Goal: Communication & Community: Answer question/provide support

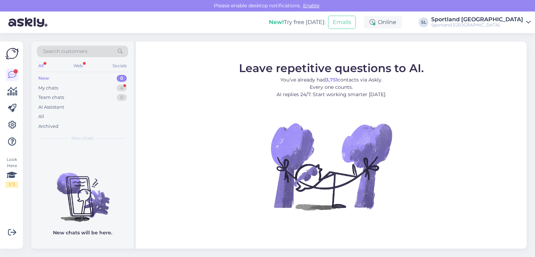
click at [58, 52] on span "Search customers" at bounding box center [65, 51] width 44 height 7
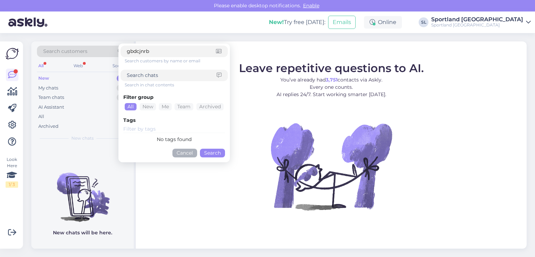
type input "gbdcjnrb"
click button "Search" at bounding box center [212, 153] width 25 height 9
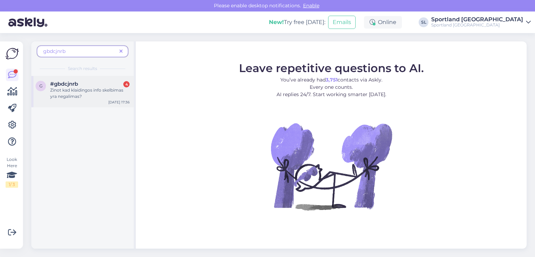
click at [94, 92] on div "Zinot kad klaidingos info skelbimas yra negalimas?" at bounding box center [89, 93] width 79 height 13
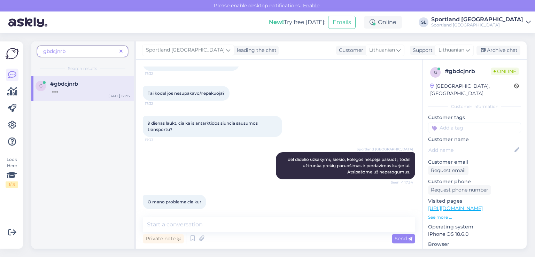
scroll to position [721, 0]
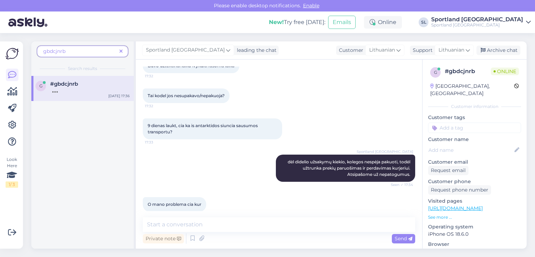
click at [222, 133] on div "Chat started Aug 15 2025 Sveiki, kada bus išsiūstas mano užsakymas 3000430270? …" at bounding box center [282, 138] width 278 height 144
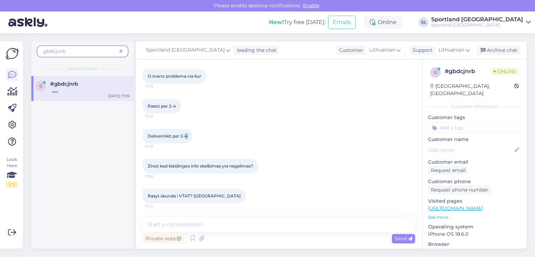
click at [222, 133] on div "Deliverinkit per 2-4 17:35" at bounding box center [279, 136] width 272 height 30
click at [230, 137] on div "Deliverinkit per 2-4 17:35" at bounding box center [279, 136] width 272 height 30
click at [269, 179] on div "Zinot kad klaidingos info skelbimas yra negalimas? 17:36" at bounding box center [279, 166] width 272 height 30
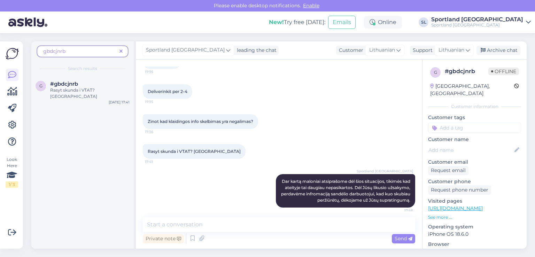
scroll to position [904, 0]
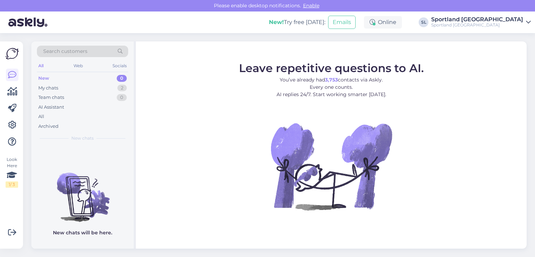
click at [64, 81] on div "New 0" at bounding box center [82, 78] width 91 height 10
click at [67, 89] on div "My chats 2" at bounding box center [82, 88] width 91 height 10
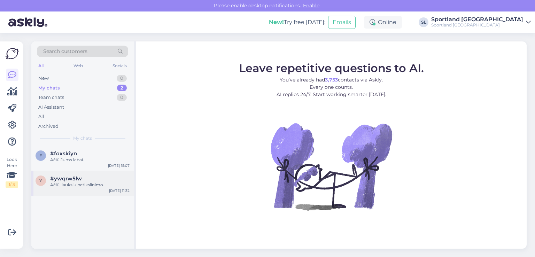
click at [82, 187] on div "Ačiū, lauksiu patikslinimo." at bounding box center [89, 185] width 79 height 6
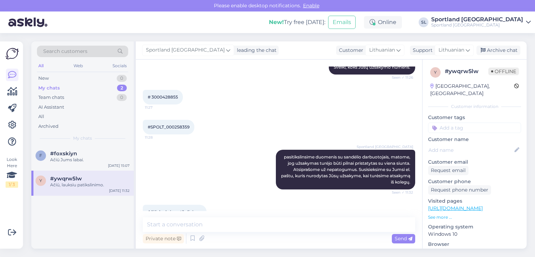
scroll to position [398, 0]
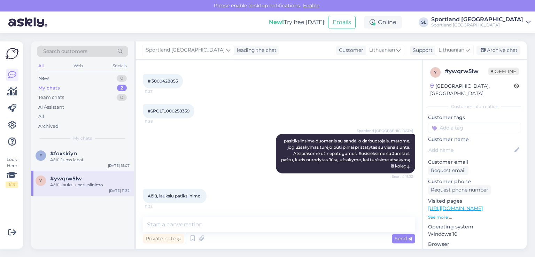
click at [171, 82] on span "# 3000428855" at bounding box center [163, 80] width 30 height 5
copy div "3000428855 11:27"
click at [86, 77] on div "New 1" at bounding box center [82, 78] width 91 height 10
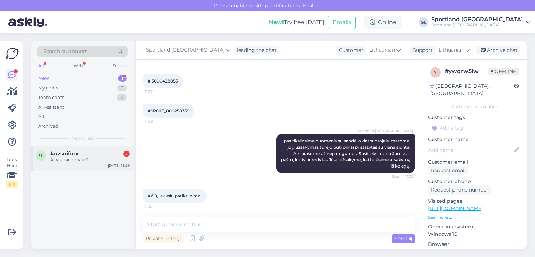
click at [80, 158] on div "Ar vis dar dirbate?" at bounding box center [89, 160] width 79 height 6
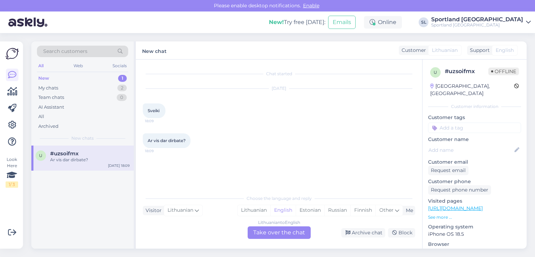
scroll to position [0, 0]
click at [248, 207] on div "Lithuanian" at bounding box center [253, 210] width 33 height 10
click at [252, 231] on div "Lithuanian to Lithuanian Take over the chat" at bounding box center [278, 232] width 63 height 13
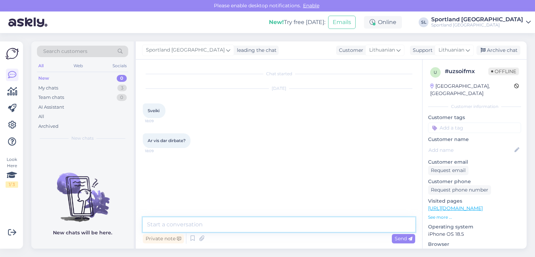
click at [219, 220] on textarea at bounding box center [279, 224] width 272 height 15
type textarea "Sveiki, taip dirbame."
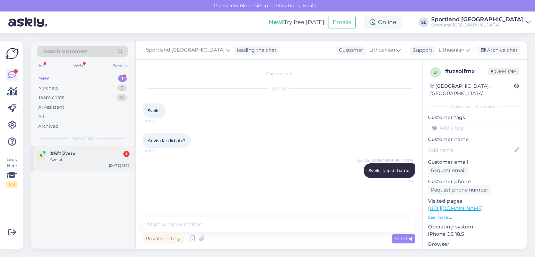
click at [70, 158] on div "Sveiki" at bounding box center [89, 160] width 79 height 6
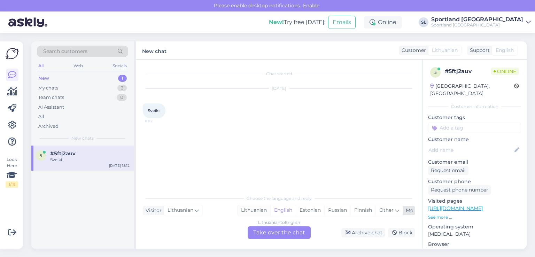
click at [246, 208] on div "Lithuanian" at bounding box center [253, 210] width 33 height 10
click at [256, 233] on div "Lithuanian to Lithuanian Take over the chat" at bounding box center [278, 232] width 63 height 13
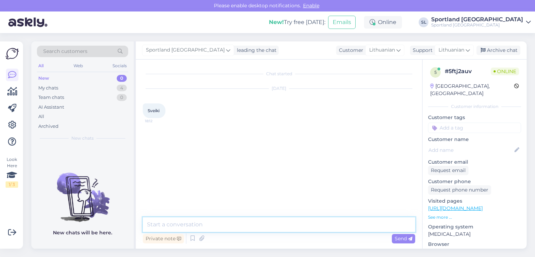
click at [239, 220] on textarea at bounding box center [279, 224] width 272 height 15
type textarea "Sveiki"
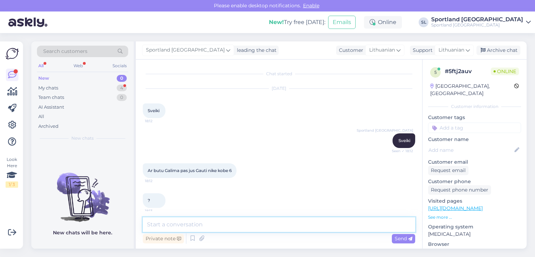
scroll to position [5, 0]
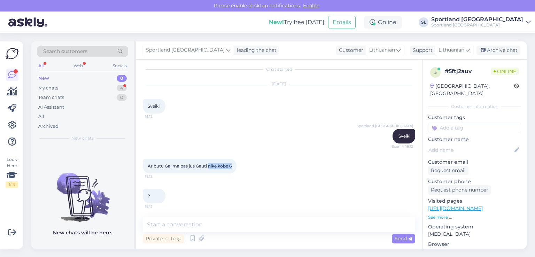
drag, startPoint x: 209, startPoint y: 167, endPoint x: 234, endPoint y: 165, distance: 24.4
click at [234, 165] on div "Ar butu Galima pas jus Gauti nike kobe 6 18:12" at bounding box center [190, 166] width 94 height 15
copy span "nike kobe 6"
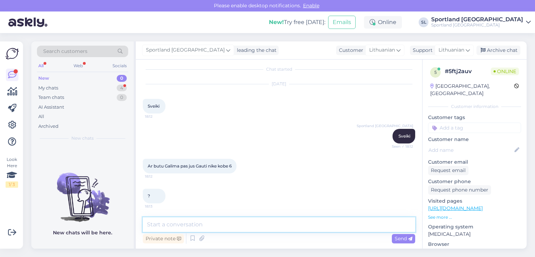
click at [216, 228] on textarea at bounding box center [279, 224] width 272 height 15
type textarea "S"
type textarea "Apgailestaujame, tačiau šio modelio neturime."
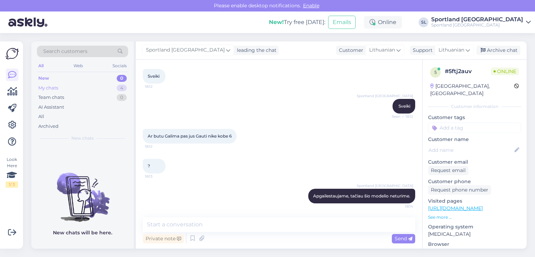
click at [84, 84] on div "My chats 4" at bounding box center [82, 88] width 91 height 10
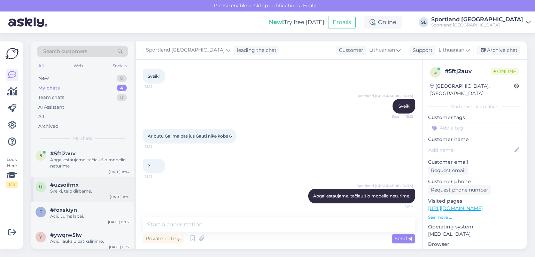
click at [102, 178] on div "u #uzsoifmx Sveiki, taip dirbame. [DATE] 18:11" at bounding box center [82, 189] width 102 height 25
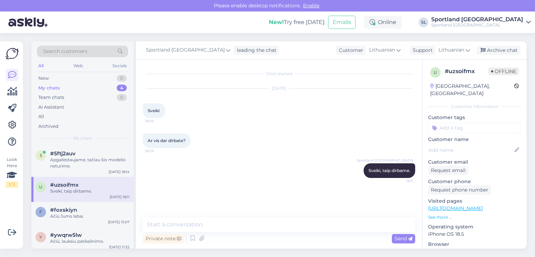
scroll to position [0, 0]
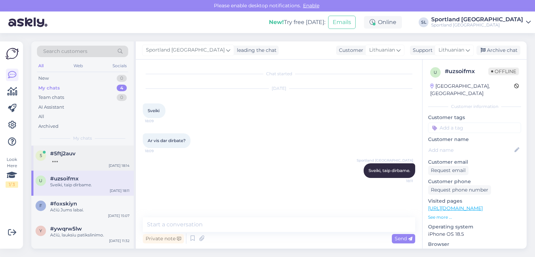
click at [94, 160] on div at bounding box center [89, 160] width 79 height 6
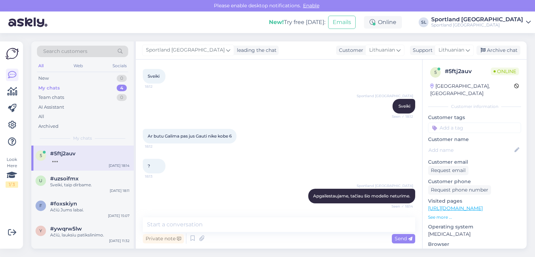
scroll to position [64, 0]
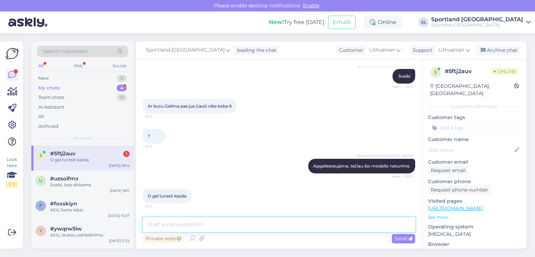
click at [225, 223] on textarea at bounding box center [279, 224] width 272 height 15
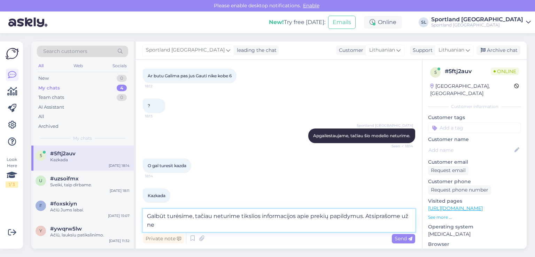
scroll to position [102, 0]
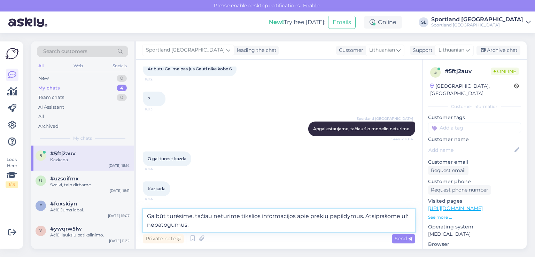
type textarea "Galbūt turėsime, tačiau neturime tikslios informacijos apie prekių papildymus. …"
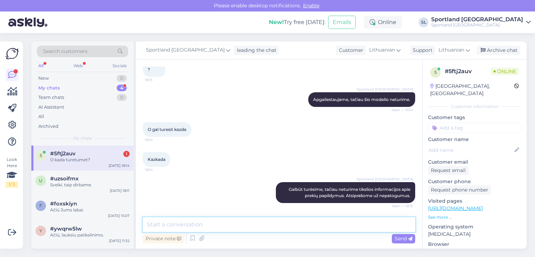
scroll to position [160, 0]
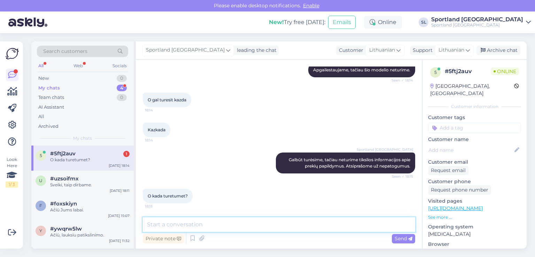
click at [213, 223] on textarea at bounding box center [279, 224] width 272 height 15
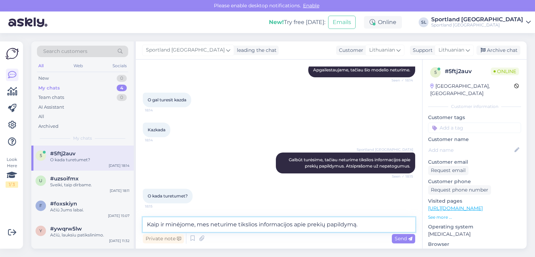
type textarea "Kaip ir minėjome, mes neturime tikslios informacijos apie prekių papildymą."
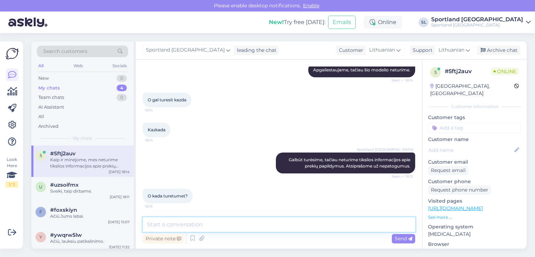
scroll to position [197, 0]
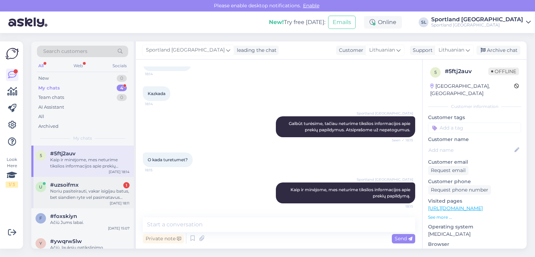
click at [93, 195] on div "Noriu pasiteirauti, vakar isigijau batus, bet siandien ryte vel pasimatavus sup…" at bounding box center [89, 194] width 79 height 13
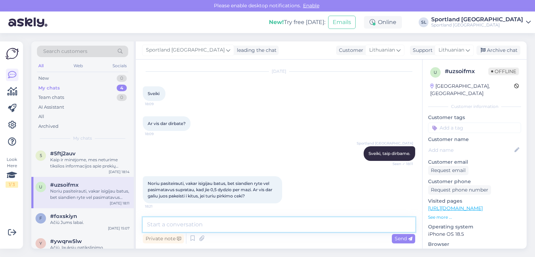
click at [263, 230] on textarea at bounding box center [279, 224] width 272 height 15
click at [262, 224] on textarea at bounding box center [279, 224] width 272 height 15
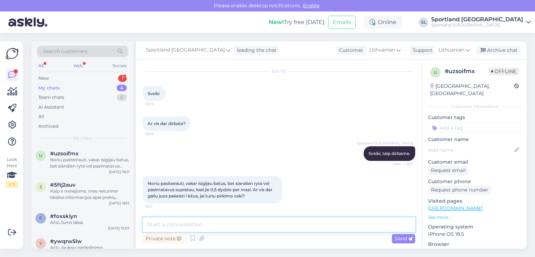
click at [276, 219] on textarea at bounding box center [279, 224] width 272 height 15
click at [294, 220] on textarea at bounding box center [279, 224] width 272 height 15
click at [292, 221] on textarea at bounding box center [279, 224] width 272 height 15
click at [306, 223] on textarea at bounding box center [279, 224] width 272 height 15
click at [302, 220] on textarea at bounding box center [279, 224] width 272 height 15
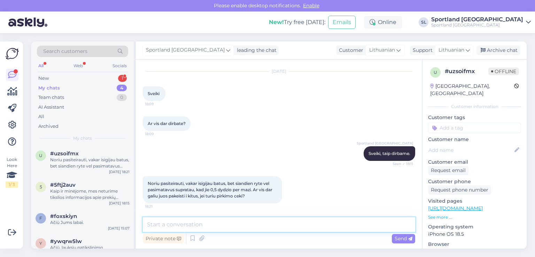
type textarea "k"
type textarea "g"
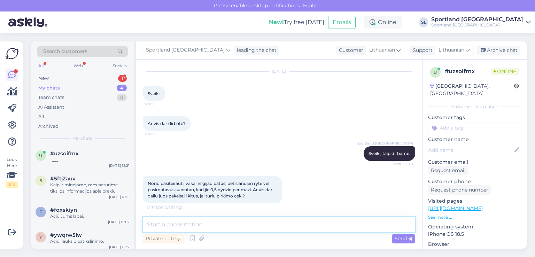
scroll to position [47, 0]
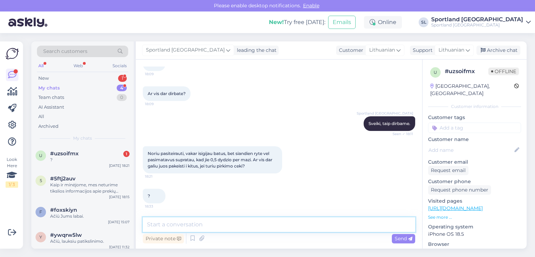
click at [326, 226] on textarea at bounding box center [279, 224] width 272 height 15
click at [296, 224] on textarea at bounding box center [279, 224] width 272 height 15
click at [295, 223] on textarea at bounding box center [279, 224] width 272 height 15
type textarea "h"
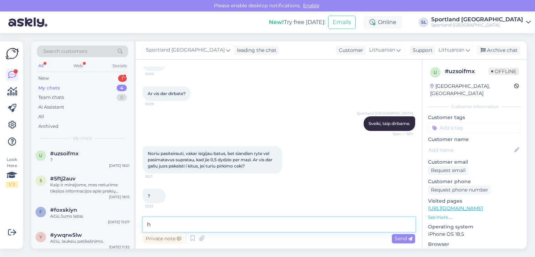
click at [294, 223] on textarea "h" at bounding box center [279, 224] width 272 height 15
type textarea "j"
type textarea "t"
type textarea "g"
type textarea "u"
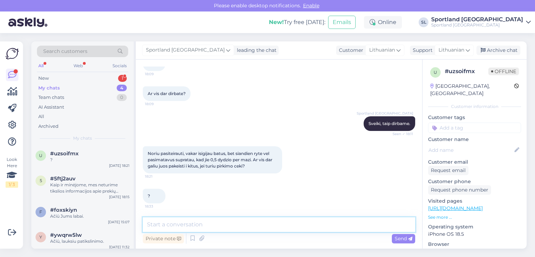
click at [246, 220] on textarea at bounding box center [279, 224] width 272 height 15
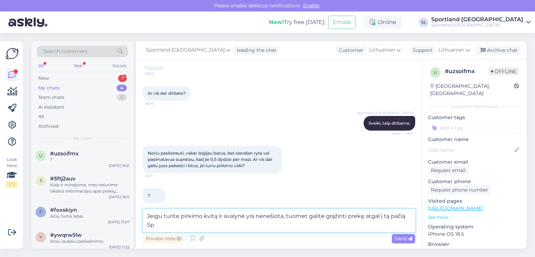
scroll to position [54, 0]
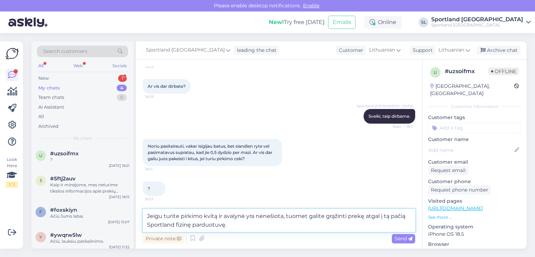
type textarea "Jeigu turite pirkimo kvitą ir avalynė yra nenešiota, tuomet galite grąžinti pre…"
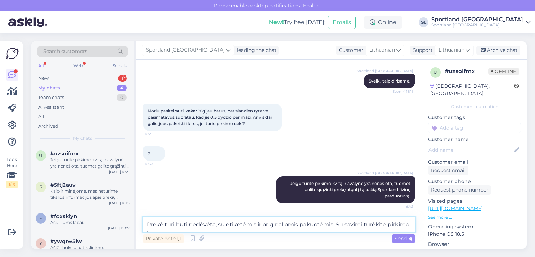
scroll to position [98, 0]
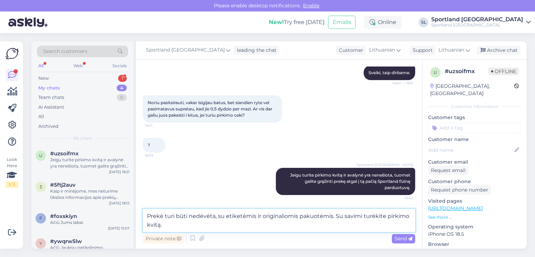
type textarea "Prekė turi būti nedėvėta, su etiketėmis ir originaliomis pakuotėmis. Su savimi …"
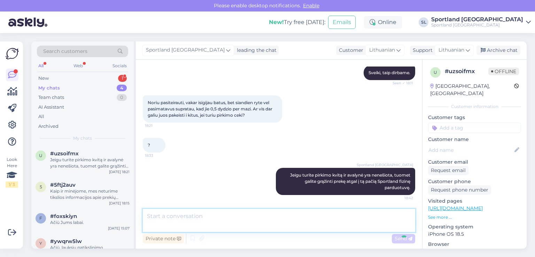
scroll to position [126, 0]
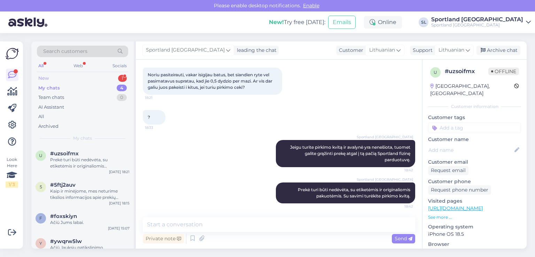
click at [60, 80] on div "New 1" at bounding box center [82, 78] width 91 height 10
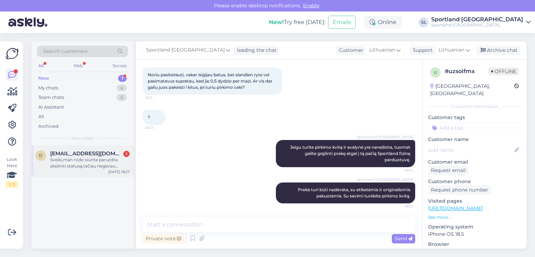
click at [96, 165] on div "Sveiki,man rodo siunta paruošta atsiimti statusą,tačiau negavau žinutės su kodu" at bounding box center [89, 163] width 79 height 13
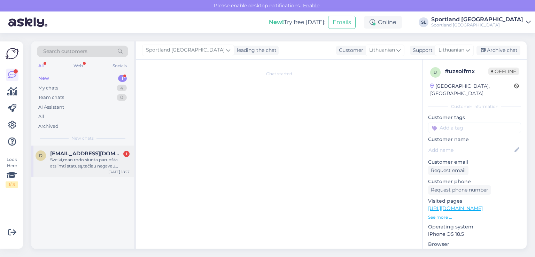
scroll to position [0, 0]
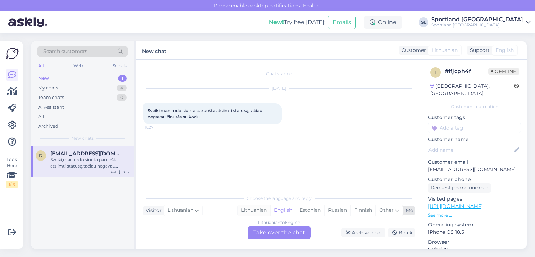
click at [260, 209] on div "Lithuanian" at bounding box center [253, 210] width 33 height 10
click at [280, 233] on div "Lithuanian to Lithuanian Take over the chat" at bounding box center [278, 232] width 63 height 13
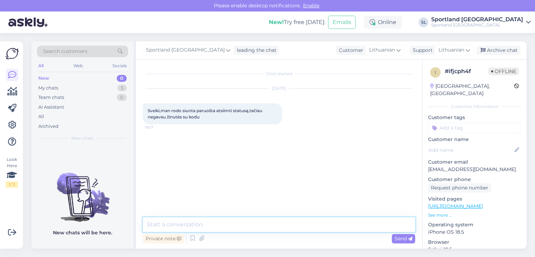
click at [238, 220] on textarea at bounding box center [279, 224] width 272 height 15
type textarea "Sveiki, maloniai prašome patikslinti Sportland užsakymo numerį."
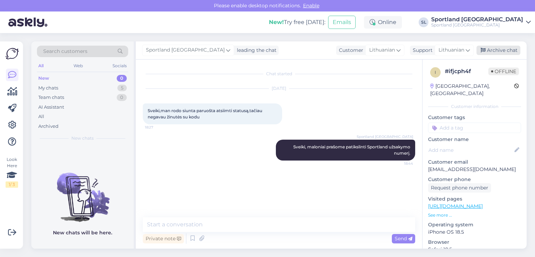
click at [500, 52] on div "Archive chat" at bounding box center [498, 50] width 44 height 9
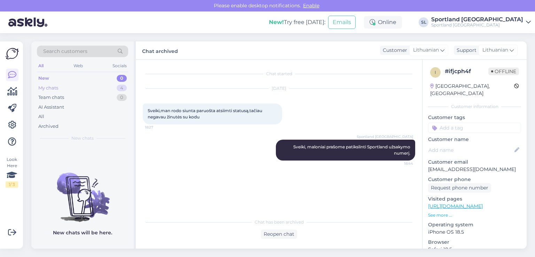
click at [93, 89] on div "My chats 4" at bounding box center [82, 88] width 91 height 10
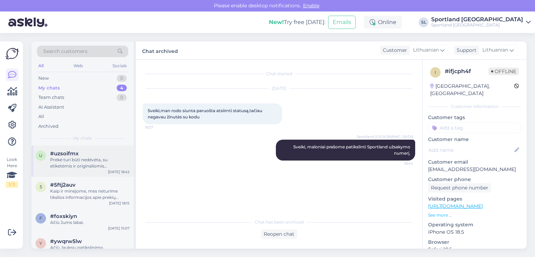
click at [84, 158] on div "Prekė turi būti nedėvėta, su etiketėmis ir originaliomis pakuotėmis. Su savimi …" at bounding box center [89, 163] width 79 height 13
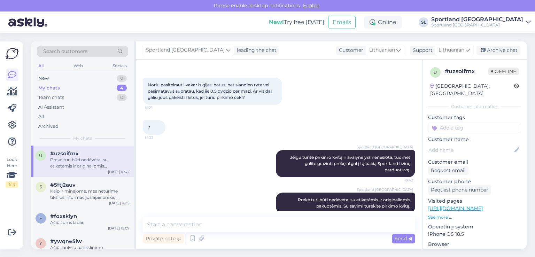
scroll to position [126, 0]
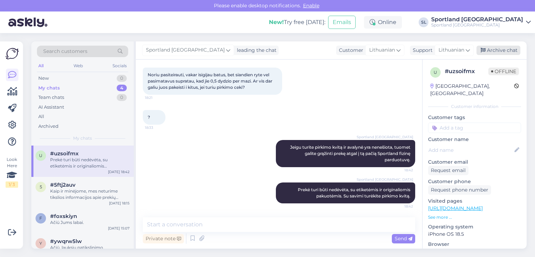
click at [497, 46] on div "Archive chat" at bounding box center [498, 50] width 44 height 9
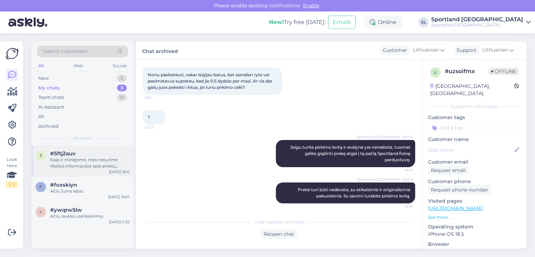
click at [86, 158] on div "Kaip ir minėjome, mes neturime tikslios informacijos apie prekių papildymą." at bounding box center [89, 163] width 79 height 13
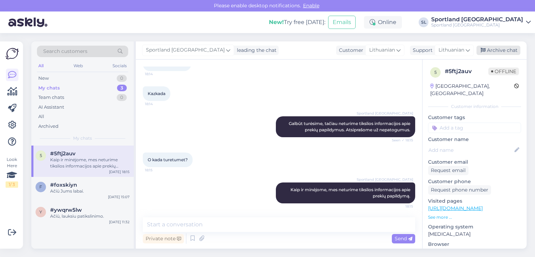
click at [492, 47] on div "Archive chat" at bounding box center [498, 50] width 44 height 9
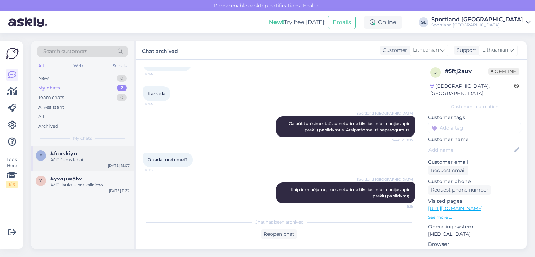
click at [90, 155] on div "#foxskiyn" at bounding box center [89, 153] width 79 height 6
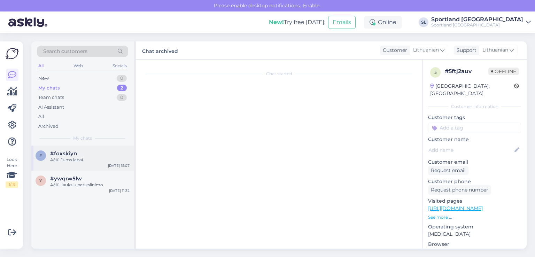
scroll to position [53, 0]
